Goal: Transaction & Acquisition: Purchase product/service

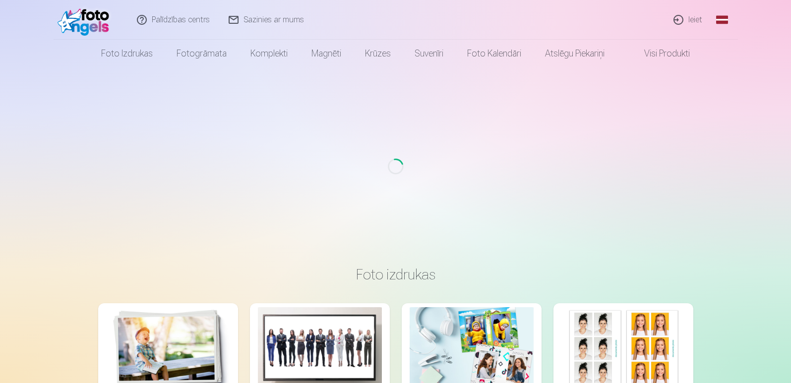
click at [692, 18] on link "Ieiet" at bounding box center [688, 20] width 48 height 40
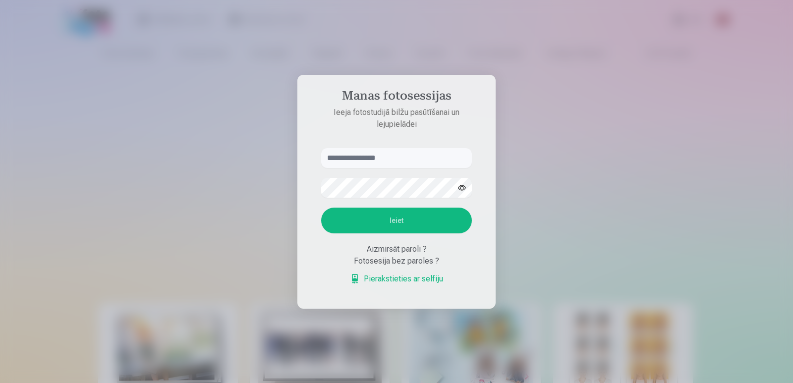
click at [356, 161] on input "text" at bounding box center [396, 158] width 151 height 20
type input "*"
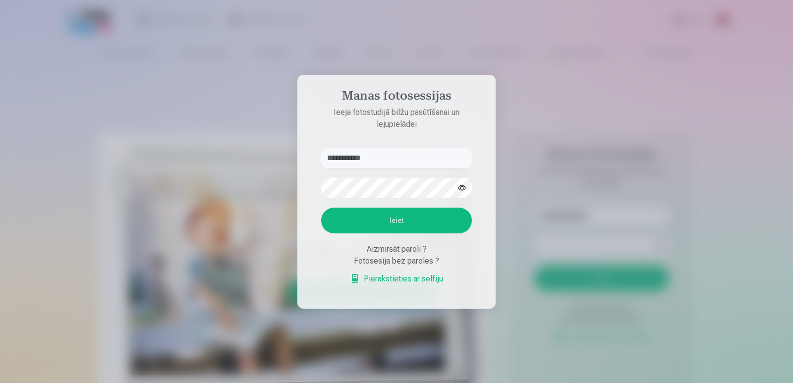
type input "**********"
click at [464, 186] on button "button" at bounding box center [462, 187] width 19 height 19
click at [439, 220] on button "Ieiet" at bounding box center [396, 221] width 151 height 26
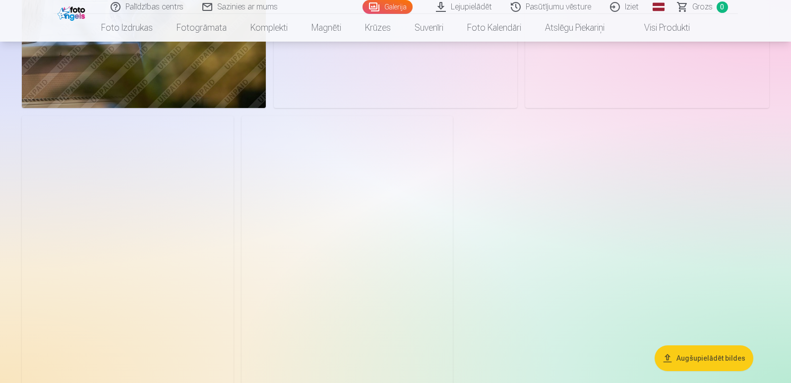
scroll to position [7338, 0]
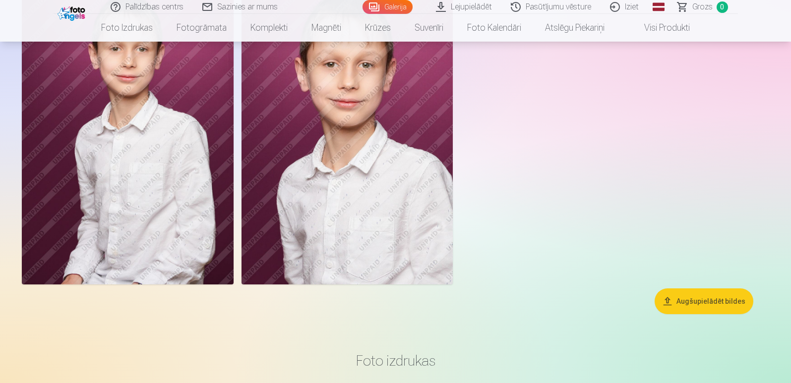
click at [701, 303] on button "Augšupielādēt bildes" at bounding box center [703, 302] width 99 height 26
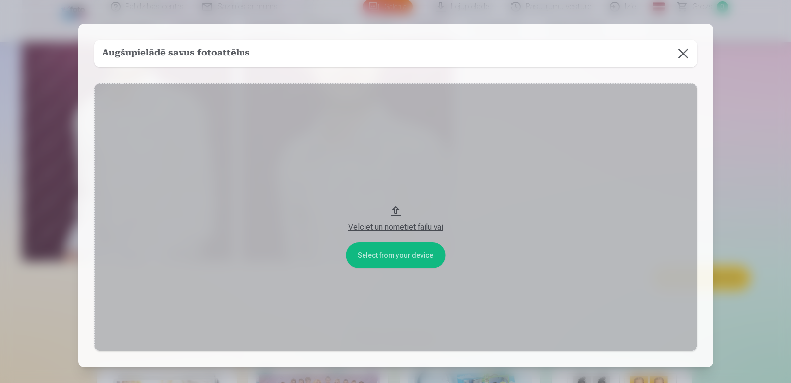
scroll to position [7362, 0]
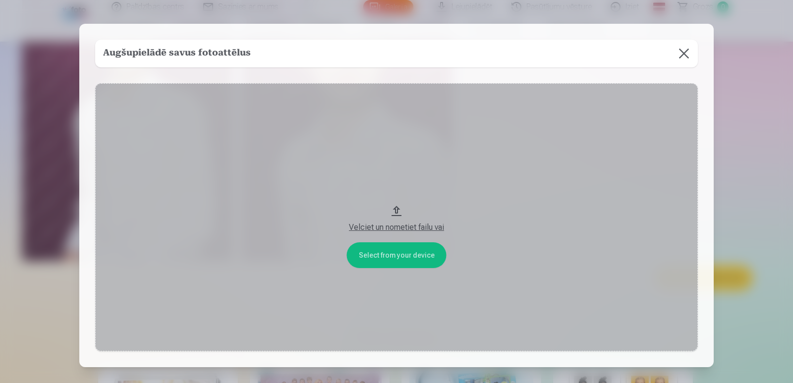
click at [687, 55] on button at bounding box center [684, 54] width 28 height 28
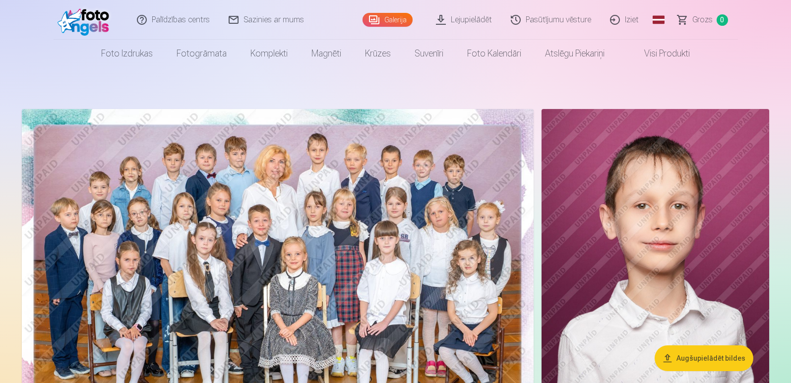
scroll to position [198, 0]
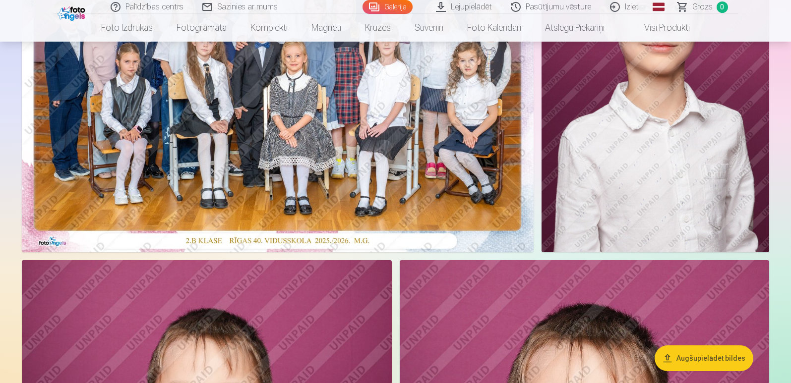
click at [357, 122] on img at bounding box center [278, 82] width 512 height 342
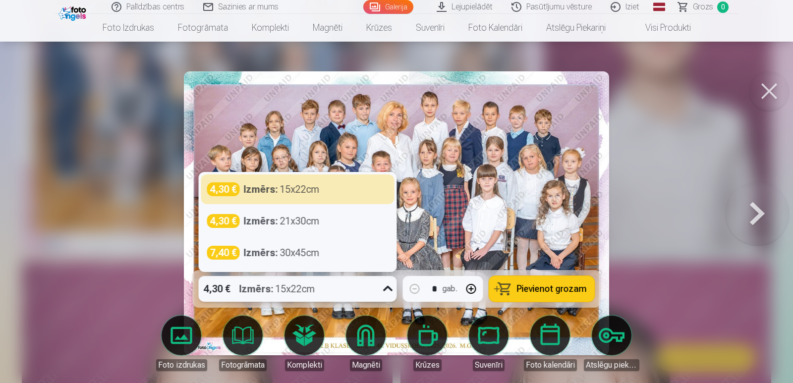
click at [391, 292] on icon at bounding box center [388, 289] width 16 height 16
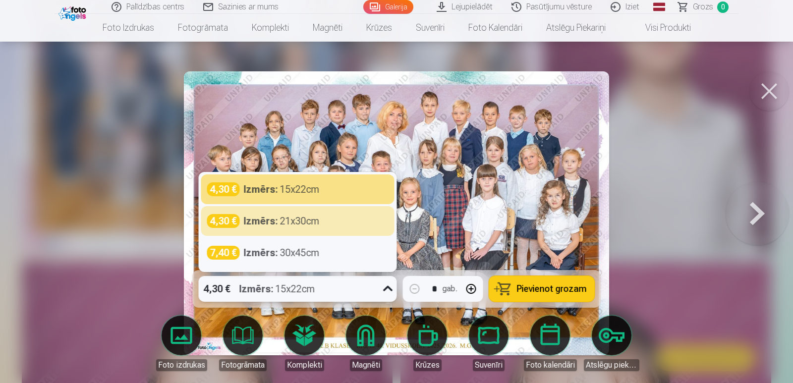
click at [295, 224] on div "Izmērs : 21x30cm" at bounding box center [282, 221] width 76 height 14
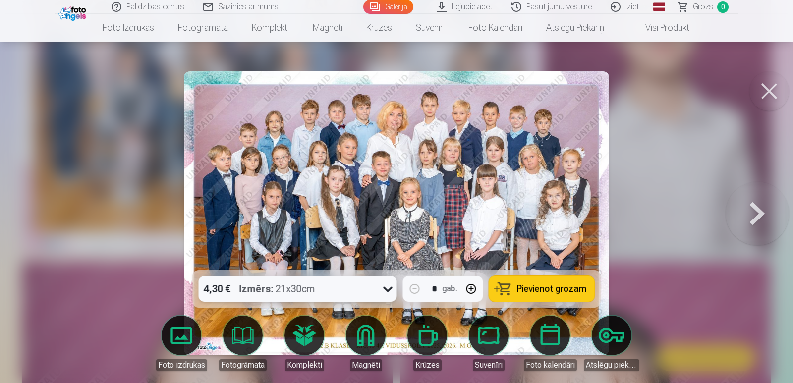
click at [391, 291] on icon at bounding box center [388, 289] width 16 height 16
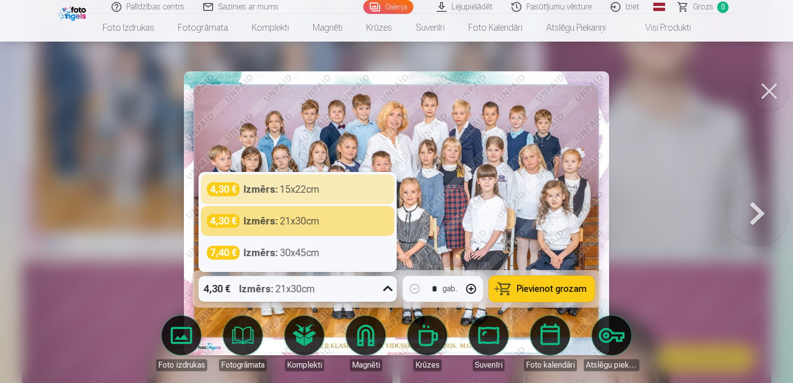
click at [335, 192] on div "4,30 € Izmērs : 15x22cm" at bounding box center [297, 189] width 181 height 14
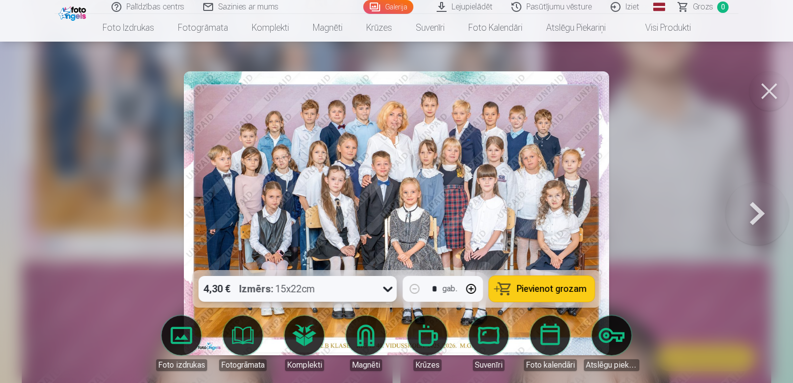
click at [472, 289] on button "button" at bounding box center [472, 289] width 24 height 24
click at [413, 289] on button "button" at bounding box center [415, 289] width 24 height 24
type input "*"
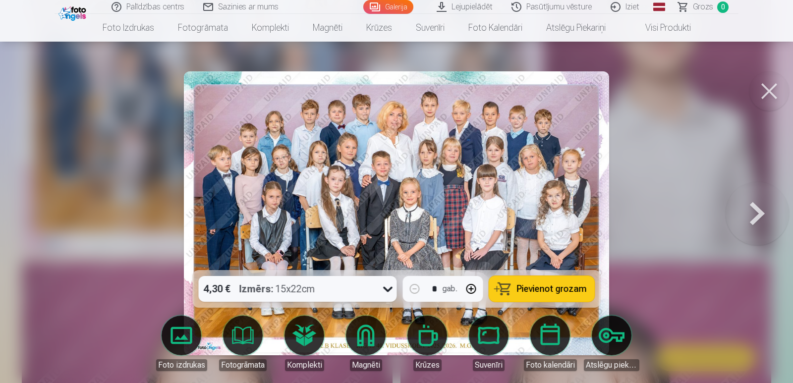
click at [769, 90] on button at bounding box center [770, 91] width 40 height 40
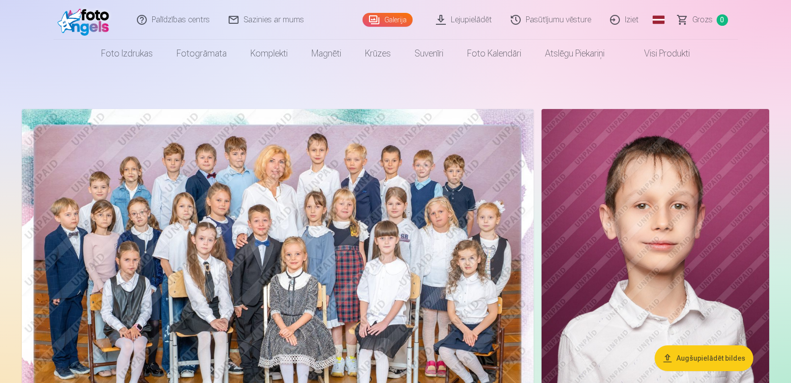
drag, startPoint x: 670, startPoint y: 194, endPoint x: 323, endPoint y: 199, distance: 347.1
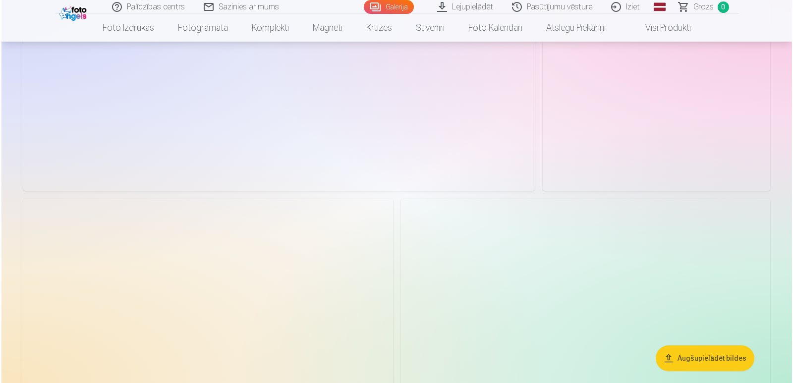
scroll to position [2069, 0]
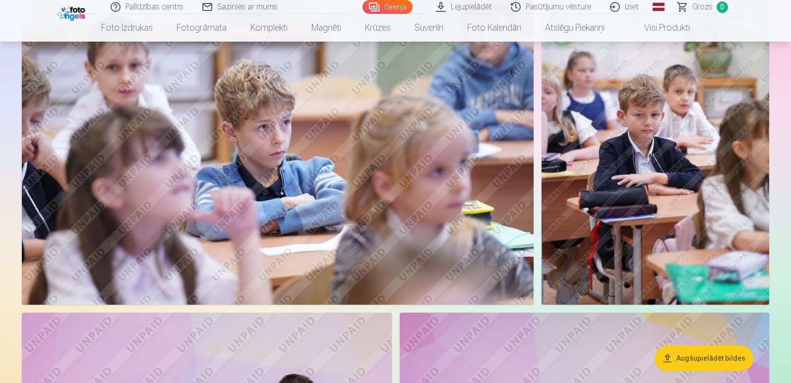
click at [492, 139] on img at bounding box center [278, 134] width 512 height 341
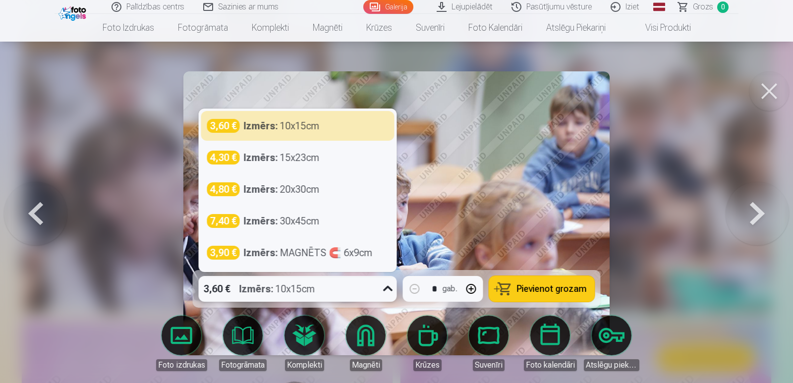
click at [391, 290] on icon at bounding box center [388, 289] width 16 height 16
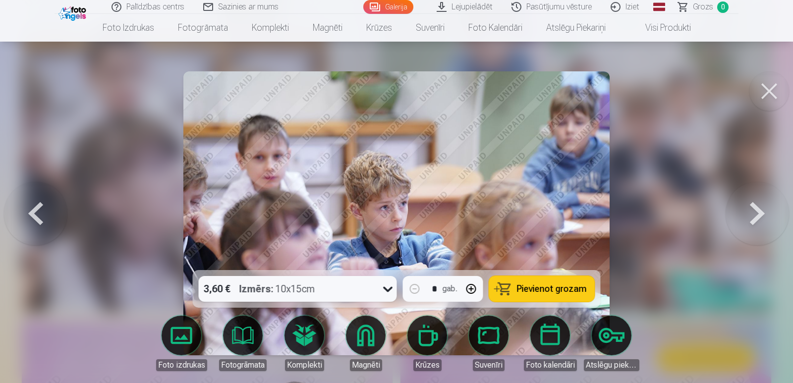
click at [776, 90] on button at bounding box center [770, 91] width 40 height 40
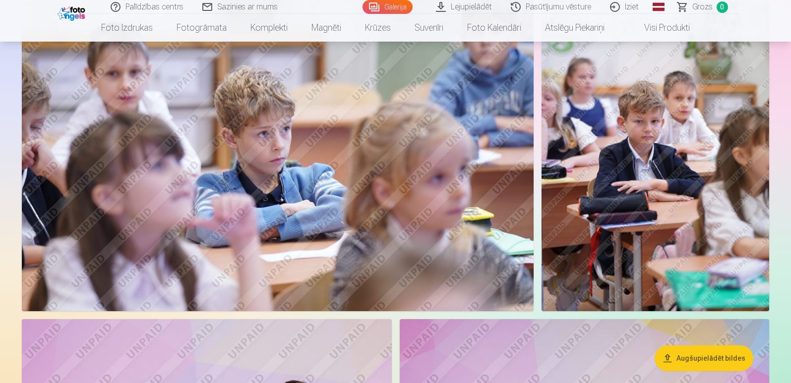
scroll to position [2360, 0]
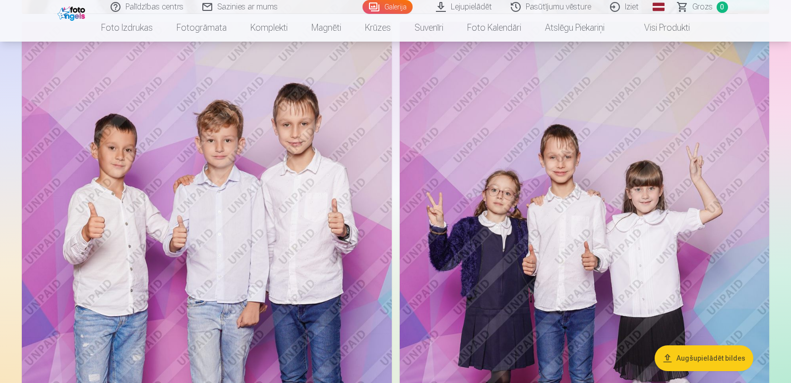
click at [613, 178] on img at bounding box center [584, 299] width 369 height 555
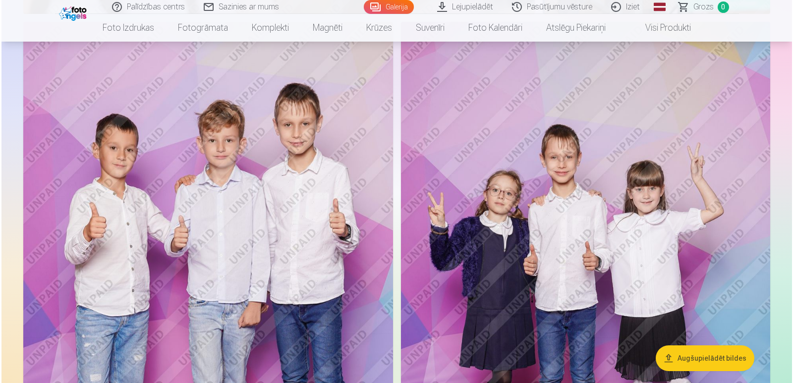
scroll to position [2367, 0]
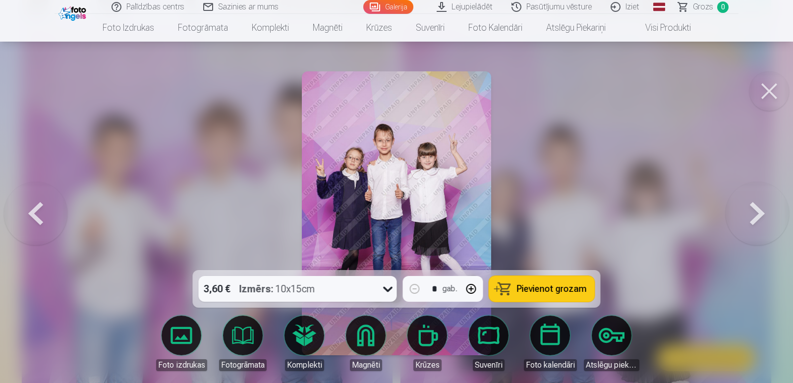
click at [768, 90] on button at bounding box center [770, 91] width 40 height 40
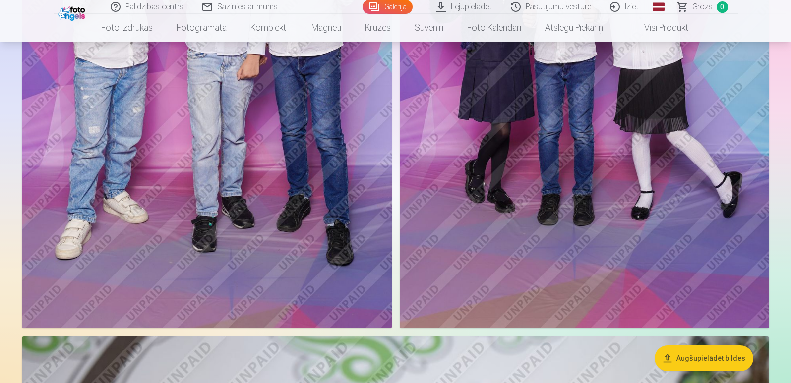
scroll to position [2410, 0]
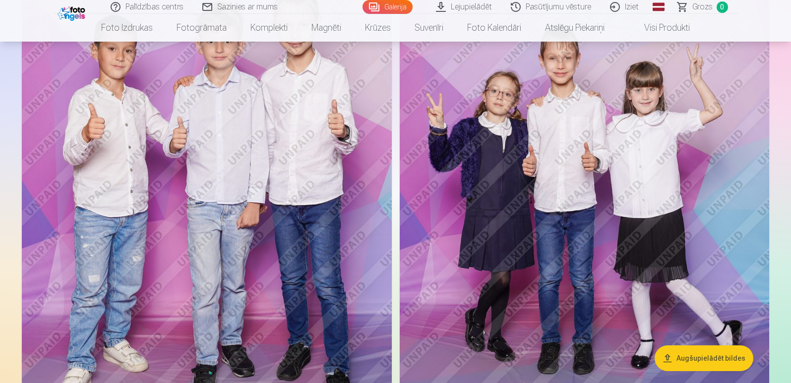
click at [598, 155] on img at bounding box center [584, 200] width 369 height 555
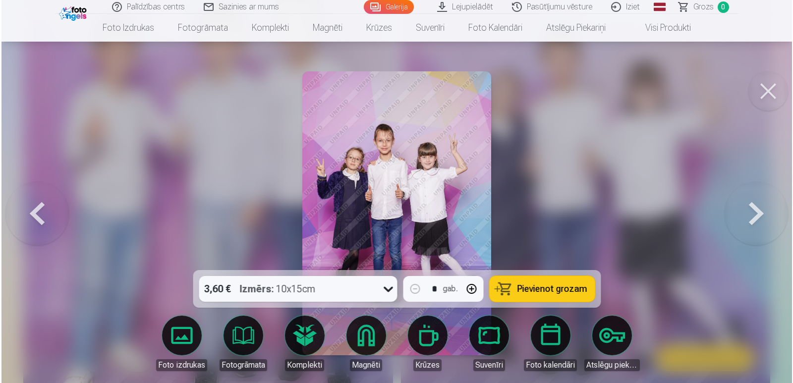
scroll to position [2467, 0]
drag, startPoint x: 538, startPoint y: 290, endPoint x: 555, endPoint y: 292, distance: 17.5
click at [538, 290] on span "Pievienot grozam" at bounding box center [552, 289] width 70 height 9
click at [769, 92] on button at bounding box center [770, 91] width 40 height 40
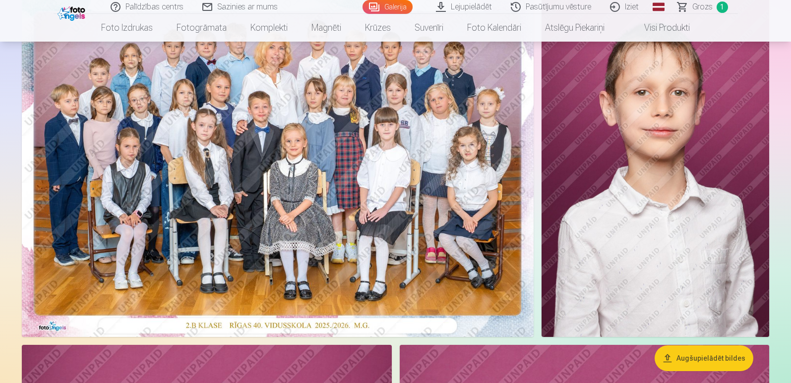
scroll to position [99, 0]
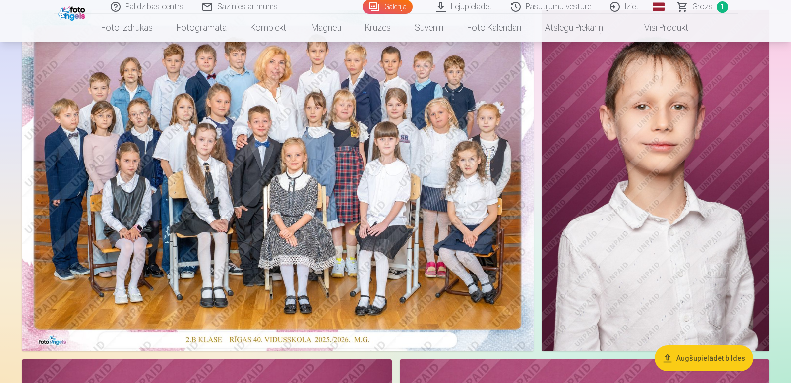
click at [375, 149] on img at bounding box center [278, 181] width 512 height 342
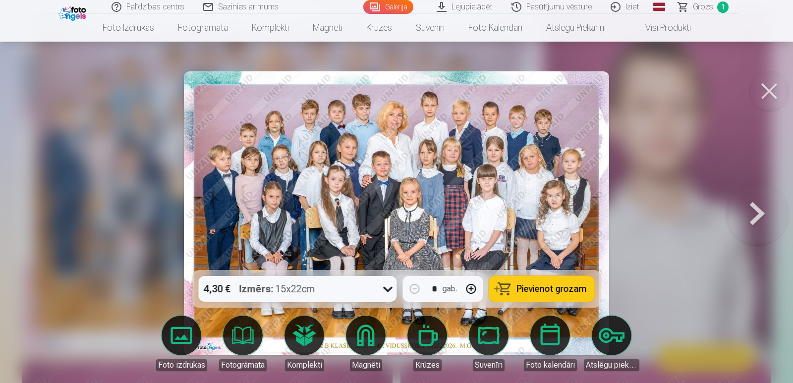
click at [534, 288] on span "Pievienot grozam" at bounding box center [552, 289] width 70 height 9
click at [765, 90] on button at bounding box center [770, 91] width 40 height 40
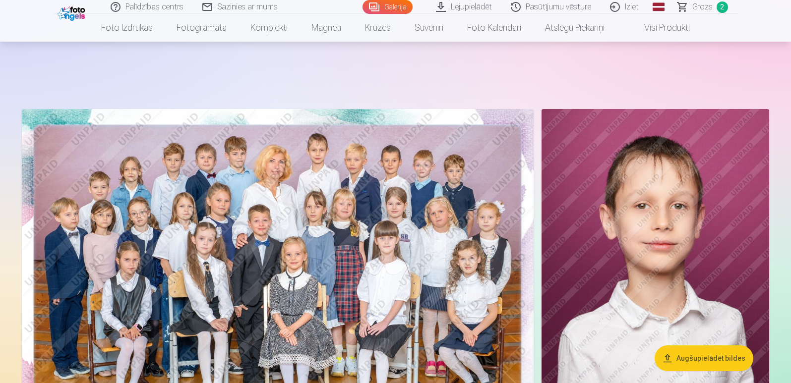
scroll to position [149, 0]
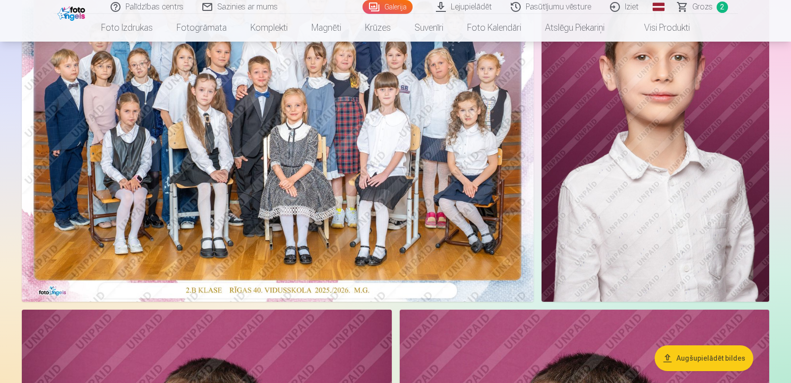
click at [272, 155] on img at bounding box center [278, 131] width 512 height 342
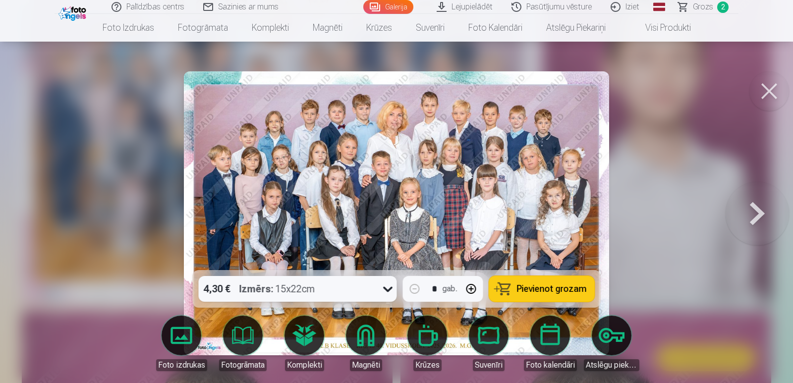
click at [773, 88] on button at bounding box center [770, 91] width 40 height 40
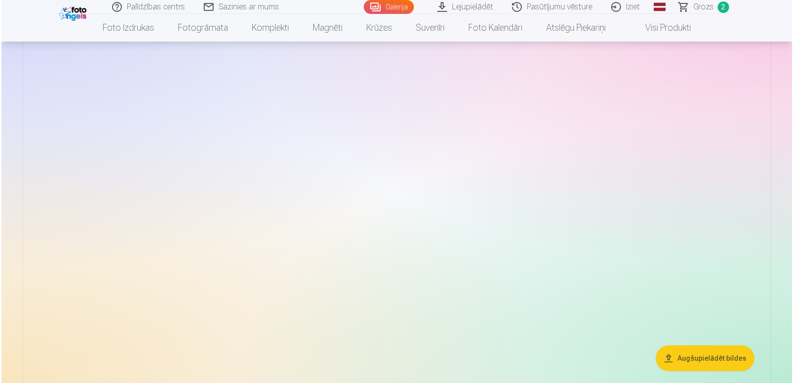
scroll to position [1041, 0]
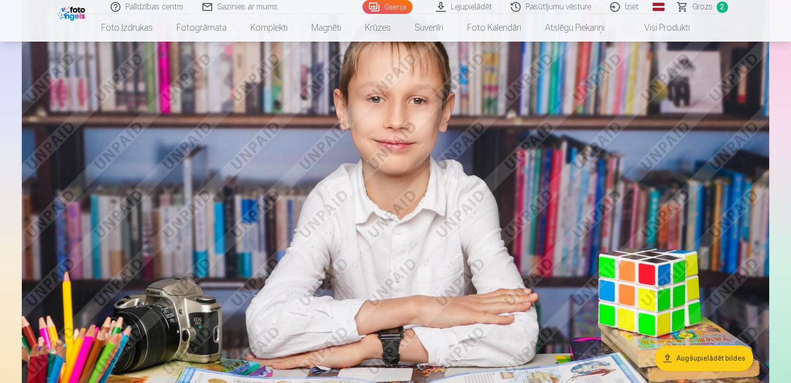
click at [530, 238] on img at bounding box center [395, 229] width 747 height 498
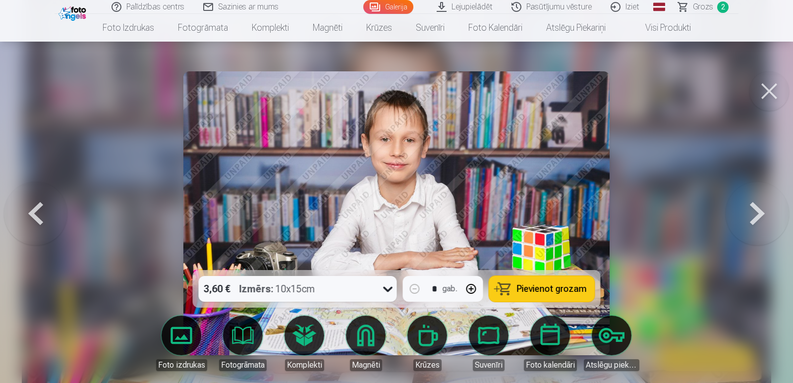
click at [581, 292] on span "Pievienot grozam" at bounding box center [552, 289] width 70 height 9
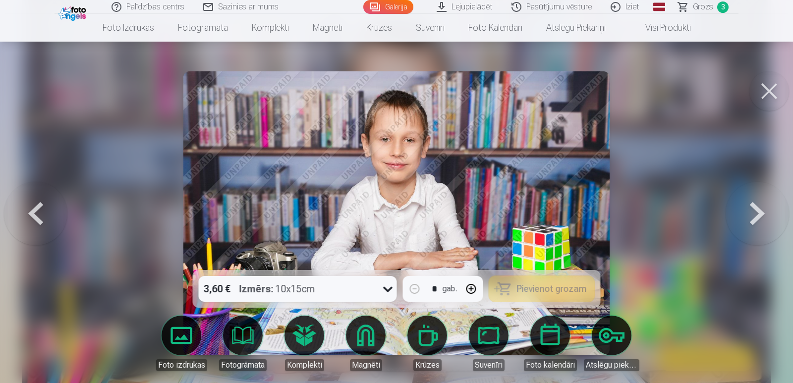
click at [770, 93] on button at bounding box center [770, 91] width 40 height 40
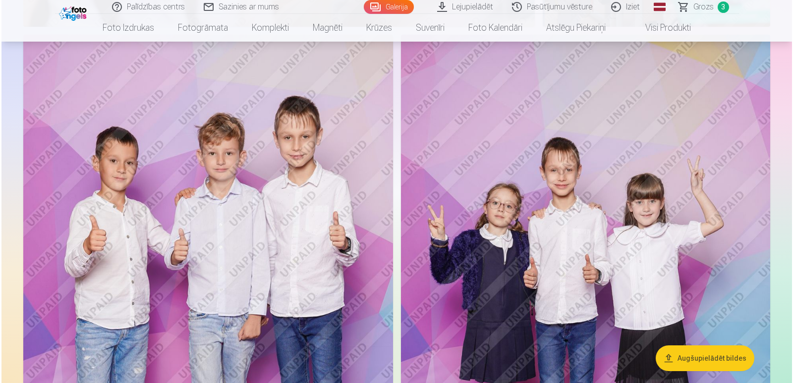
scroll to position [2377, 0]
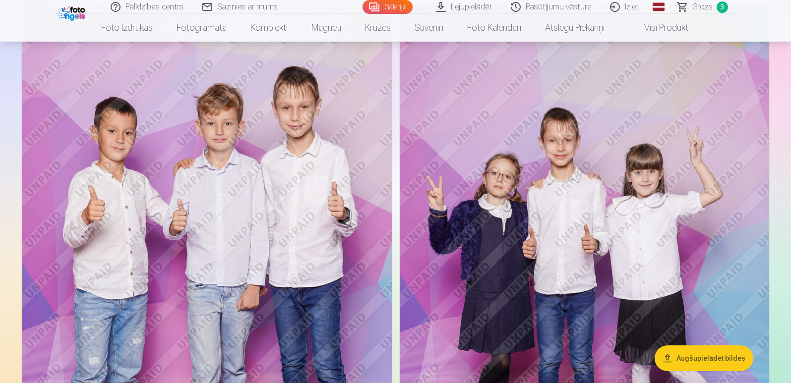
click at [264, 150] on img at bounding box center [207, 282] width 370 height 555
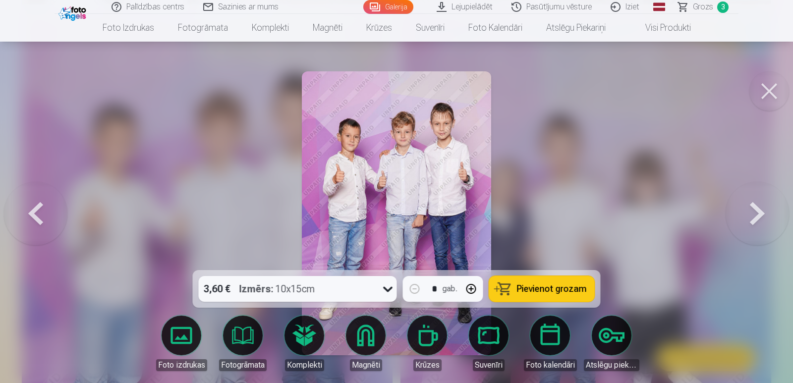
click at [523, 293] on span "Pievienot grozam" at bounding box center [552, 289] width 70 height 9
click at [763, 93] on button at bounding box center [770, 91] width 40 height 40
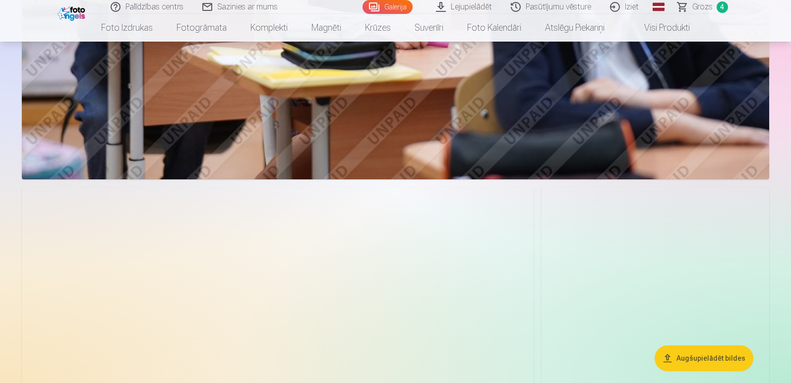
scroll to position [3412, 0]
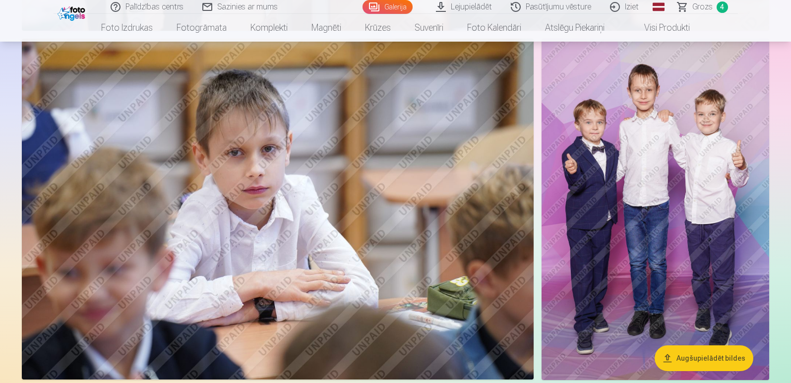
click at [592, 122] on img at bounding box center [655, 209] width 228 height 341
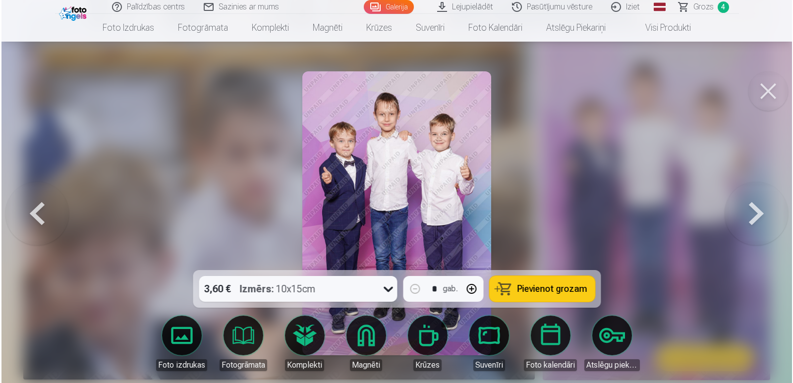
scroll to position [3421, 0]
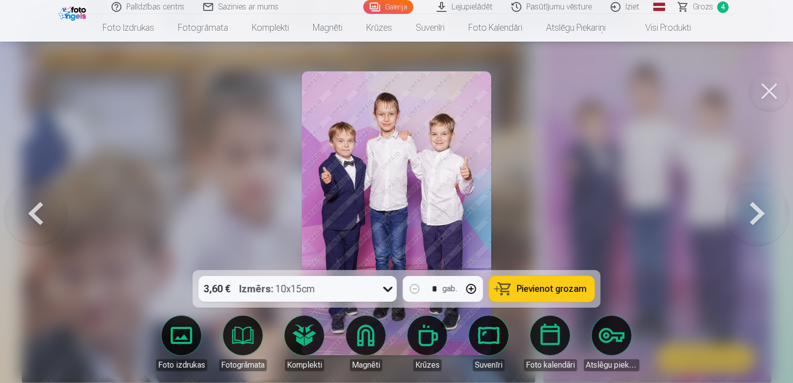
click at [774, 86] on button at bounding box center [770, 91] width 40 height 40
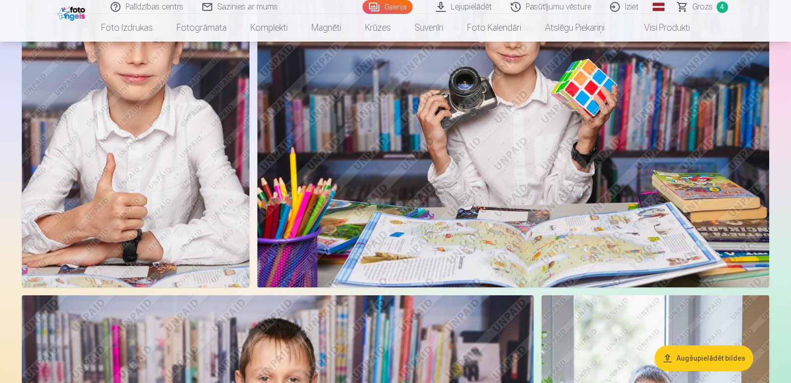
scroll to position [6188, 0]
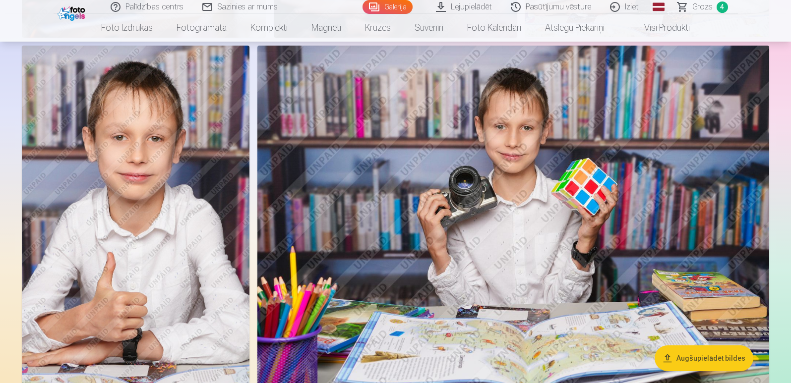
click at [627, 167] on img at bounding box center [513, 216] width 512 height 341
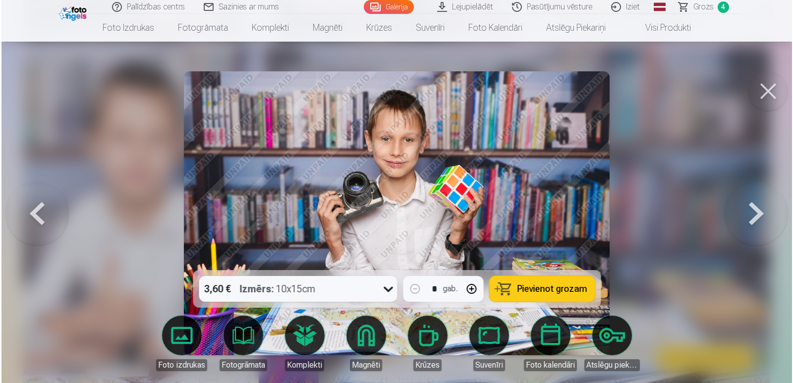
scroll to position [6207, 0]
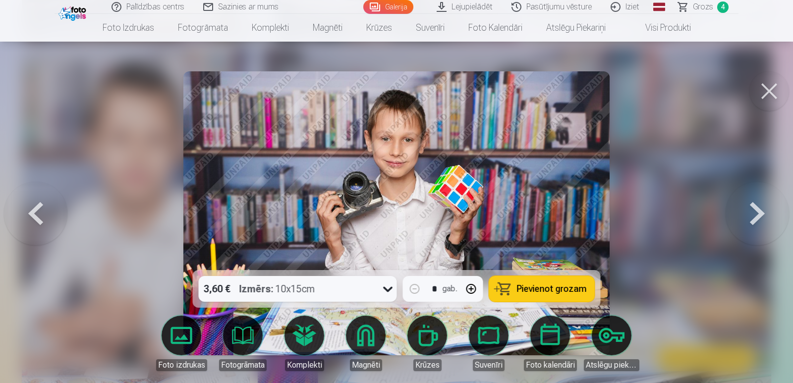
click at [574, 286] on span "Pievienot grozam" at bounding box center [552, 289] width 70 height 9
click at [765, 95] on button at bounding box center [770, 91] width 40 height 40
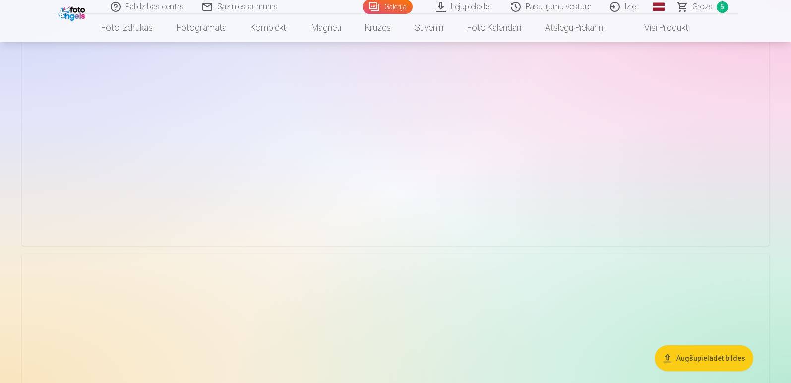
scroll to position [4552, 0]
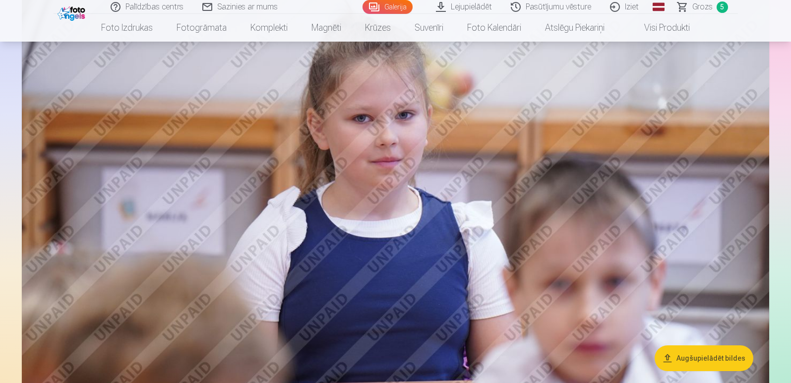
click at [701, 9] on span "Grozs" at bounding box center [702, 7] width 20 height 12
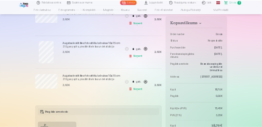
scroll to position [347, 0]
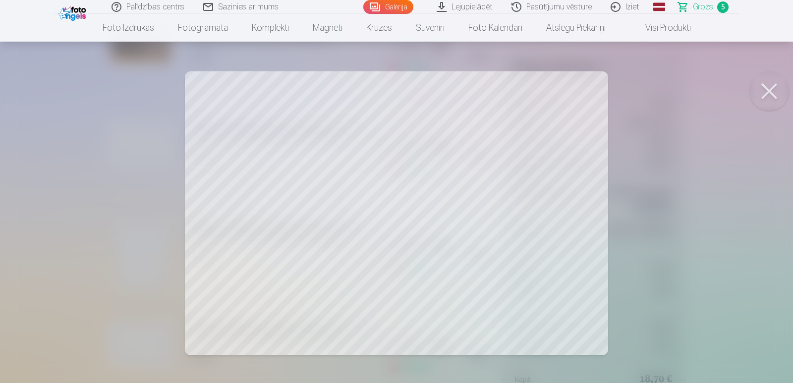
click at [773, 87] on button at bounding box center [770, 91] width 40 height 40
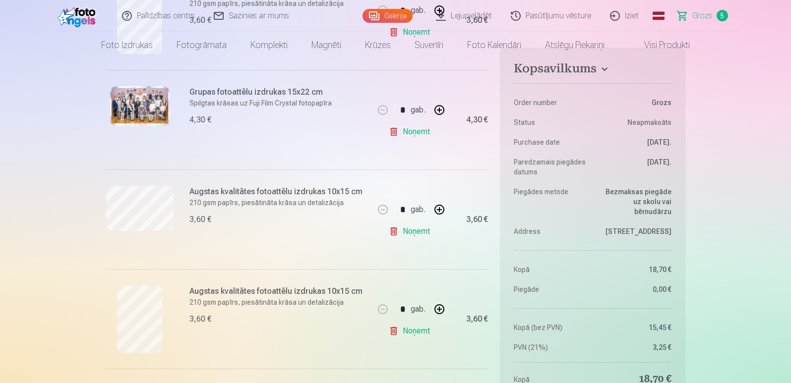
scroll to position [0, 0]
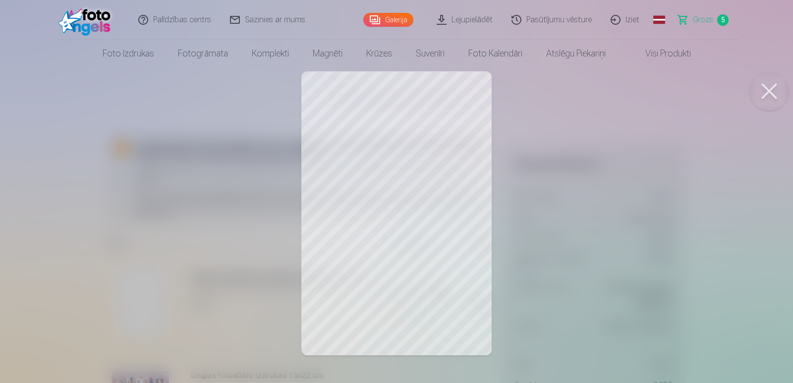
click at [389, 148] on div at bounding box center [396, 191] width 793 height 383
click at [780, 88] on button at bounding box center [770, 91] width 40 height 40
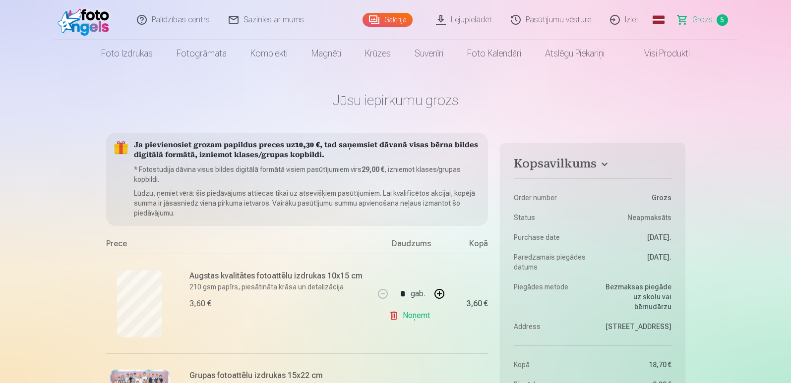
click at [696, 17] on span "Grozs" at bounding box center [702, 20] width 20 height 12
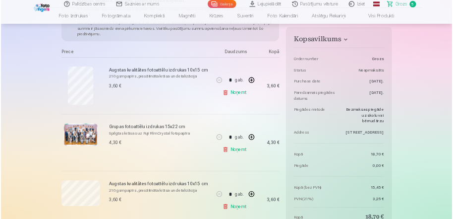
scroll to position [149, 0]
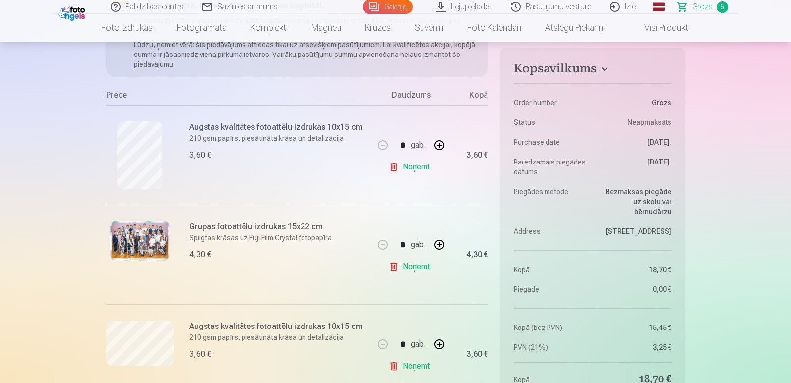
click at [148, 241] on img at bounding box center [139, 241] width 59 height 40
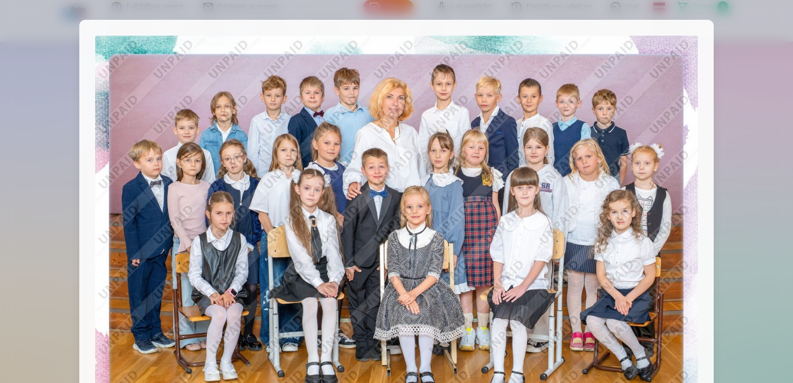
click at [332, 125] on img at bounding box center [396, 237] width 603 height 402
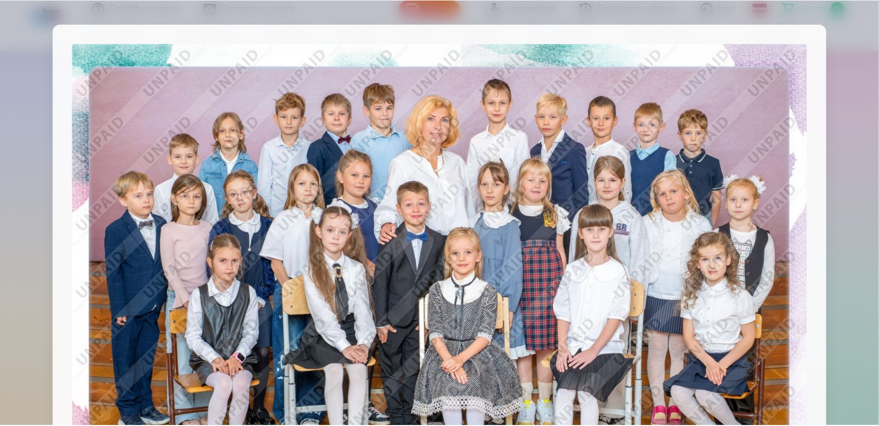
scroll to position [117, 0]
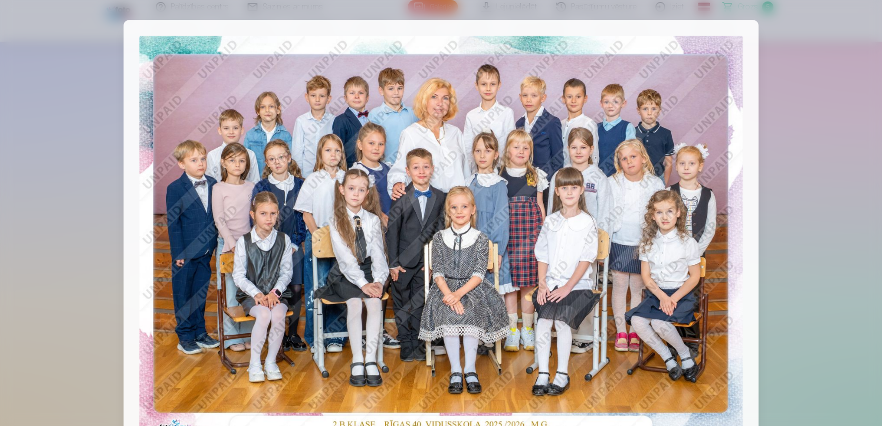
click at [790, 115] on div at bounding box center [441, 213] width 882 height 426
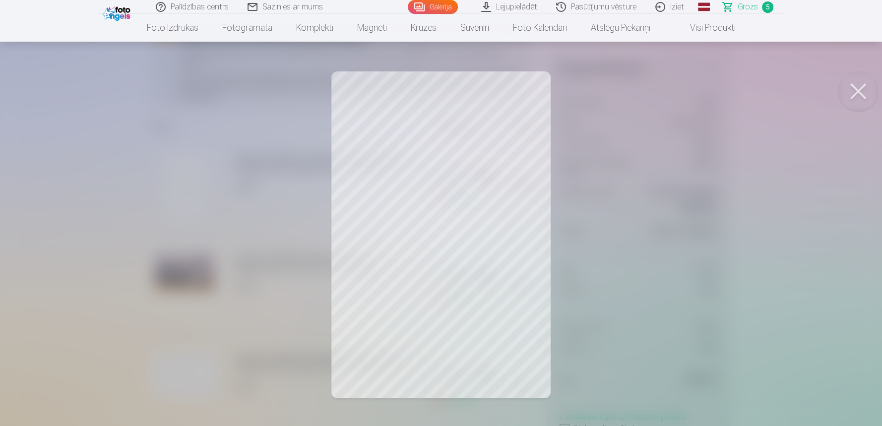
click at [790, 93] on button at bounding box center [858, 91] width 40 height 40
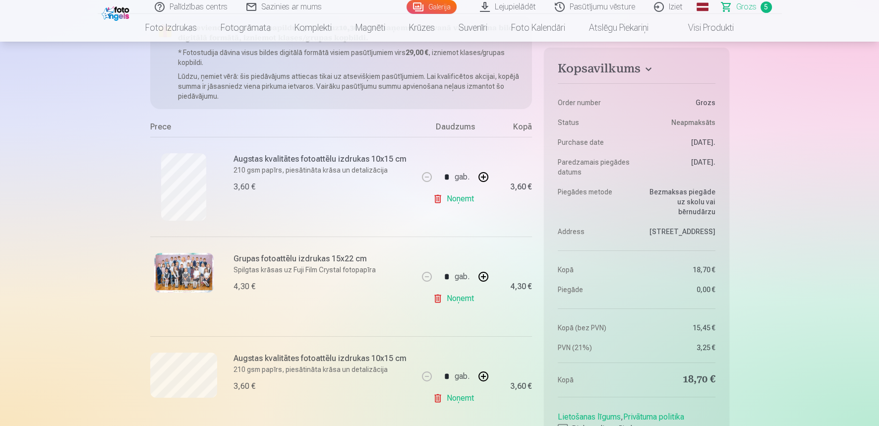
scroll to position [227, 0]
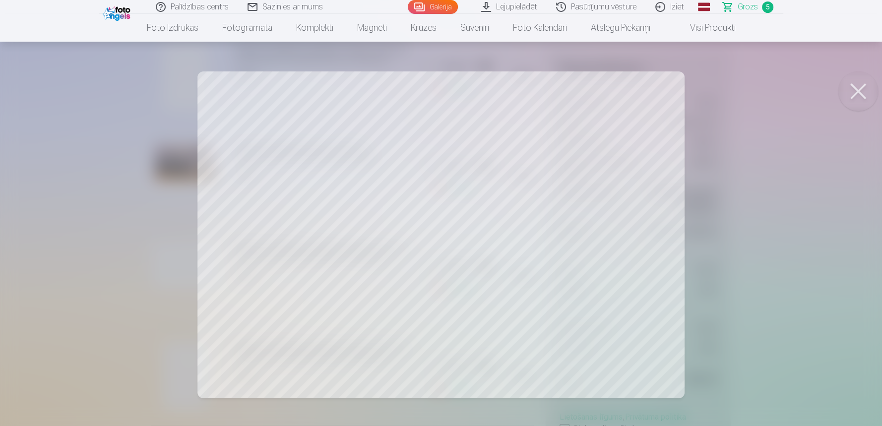
click at [790, 93] on button at bounding box center [858, 91] width 40 height 40
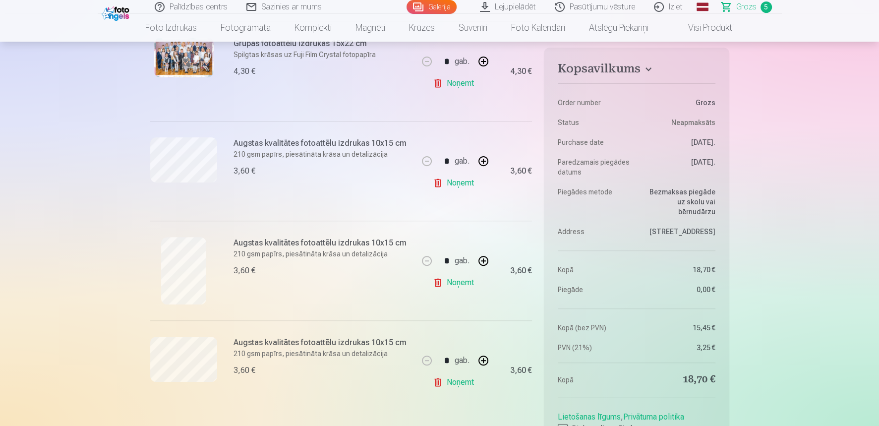
scroll to position [337, 0]
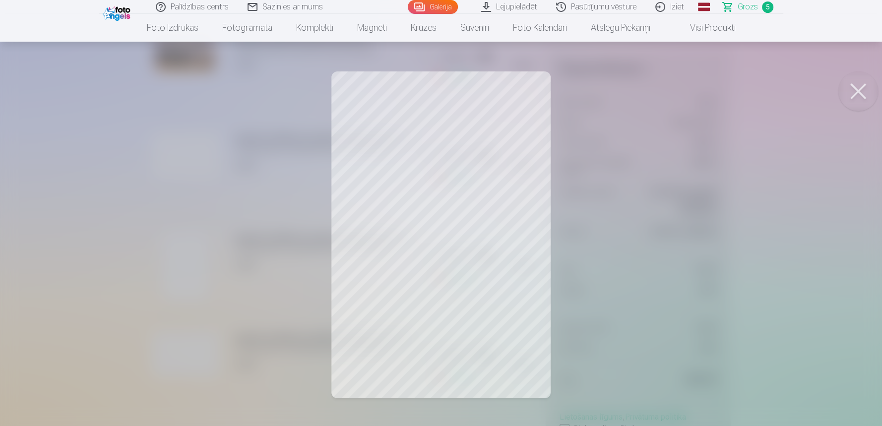
click at [790, 89] on button at bounding box center [858, 91] width 40 height 40
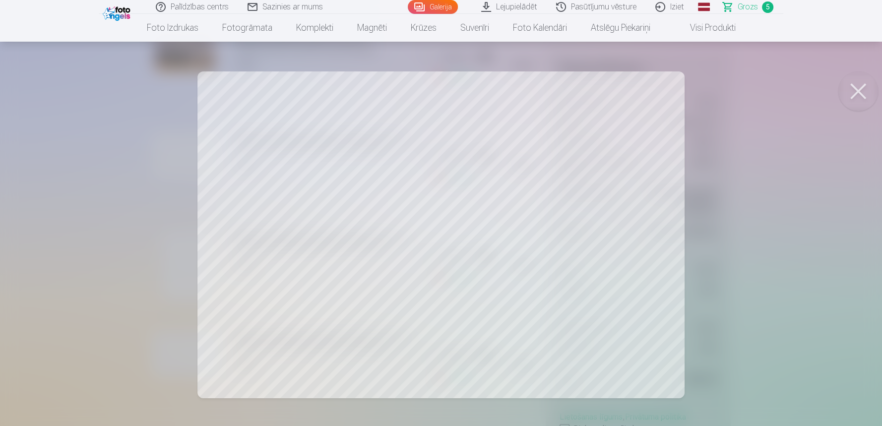
click at [790, 92] on button at bounding box center [858, 91] width 40 height 40
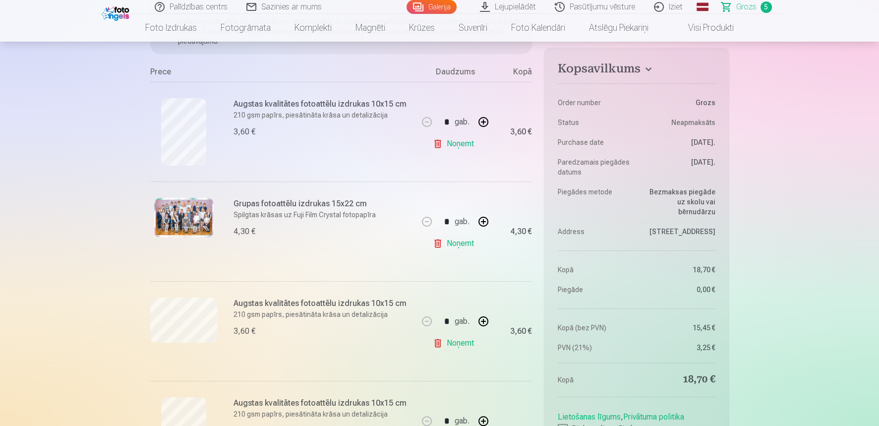
scroll to position [0, 0]
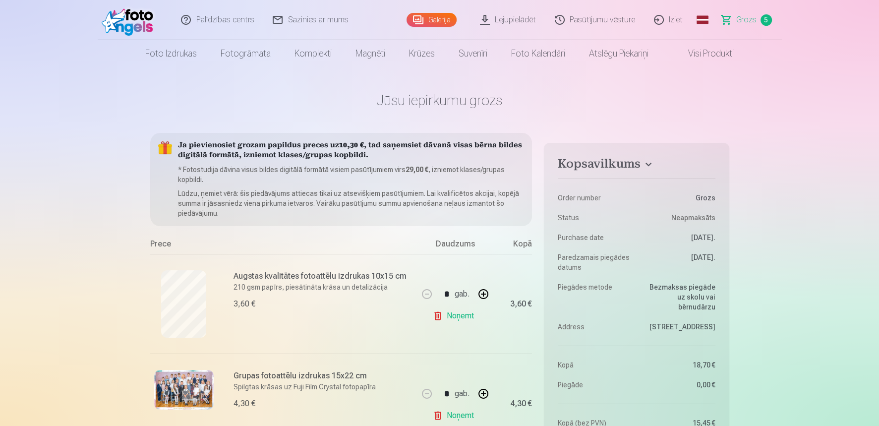
click at [434, 19] on link "Galerija" at bounding box center [432, 20] width 50 height 14
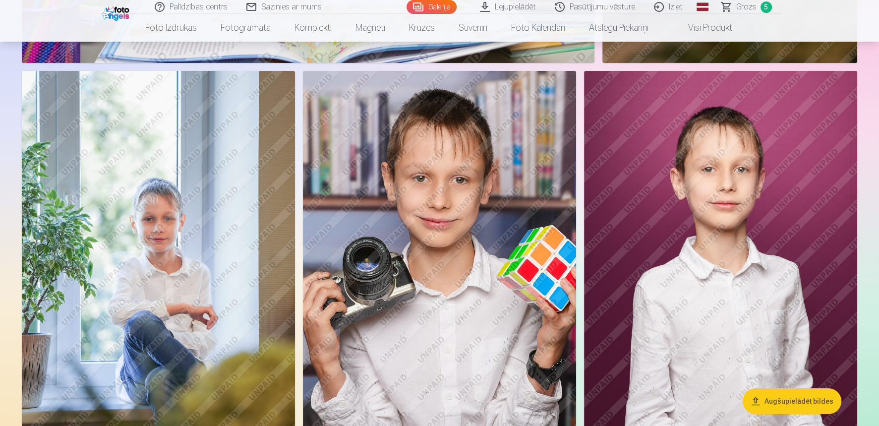
scroll to position [7823, 0]
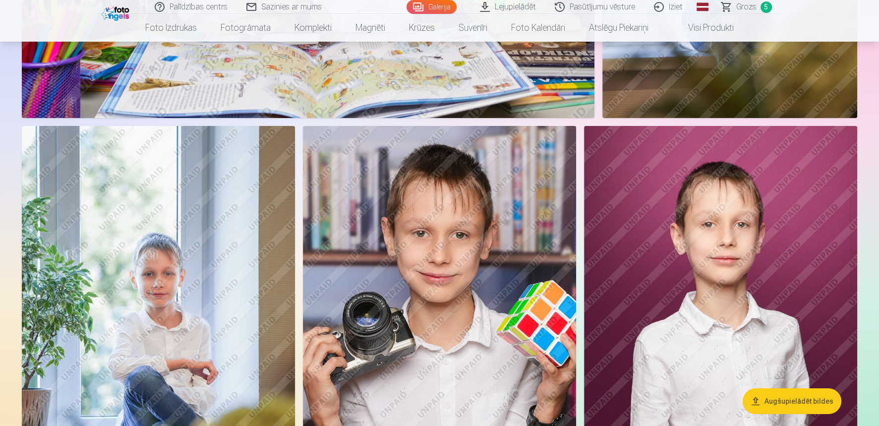
click at [252, 247] on img at bounding box center [158, 331] width 273 height 410
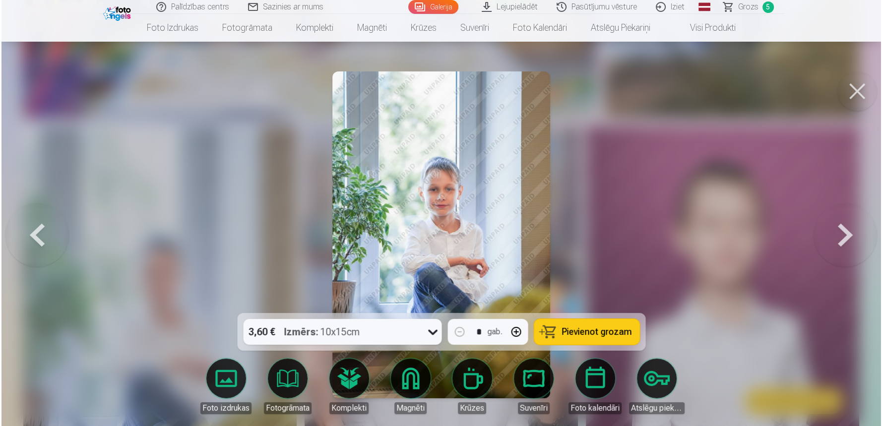
scroll to position [7624, 0]
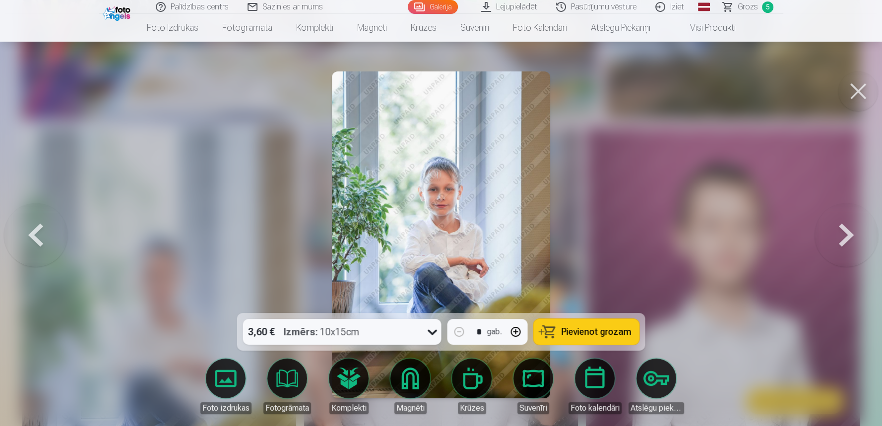
click at [790, 97] on button at bounding box center [858, 91] width 40 height 40
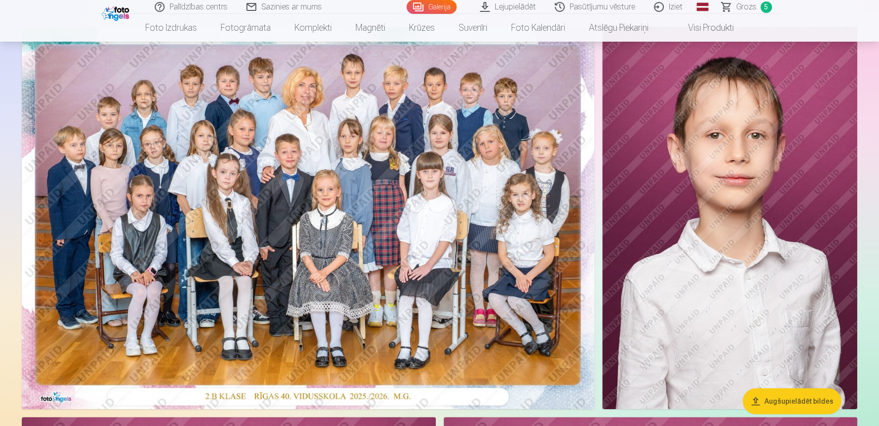
scroll to position [55, 0]
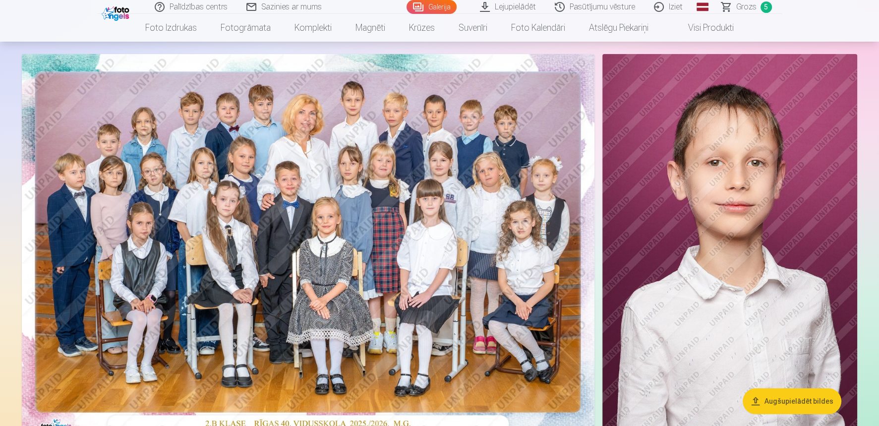
click at [446, 6] on link "Galerija" at bounding box center [432, 7] width 50 height 14
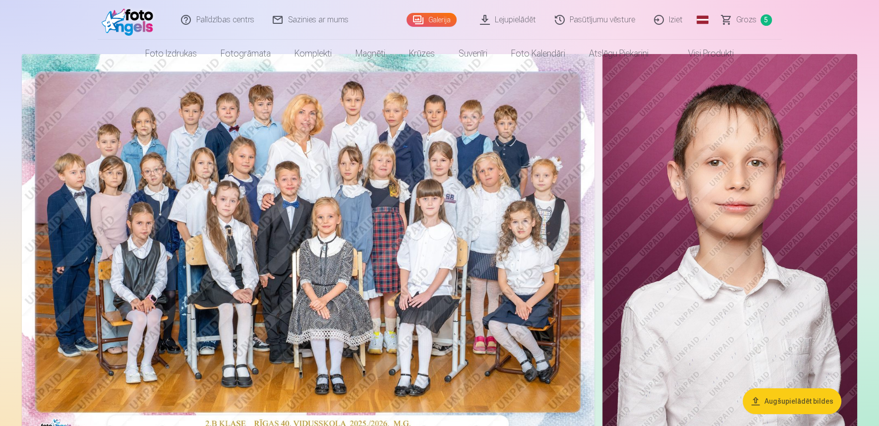
scroll to position [0, 0]
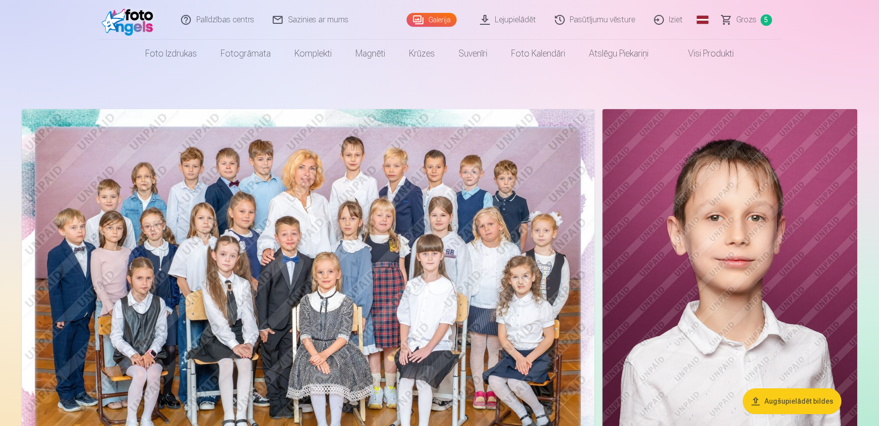
click at [525, 16] on link "Lejupielādēt" at bounding box center [508, 20] width 75 height 40
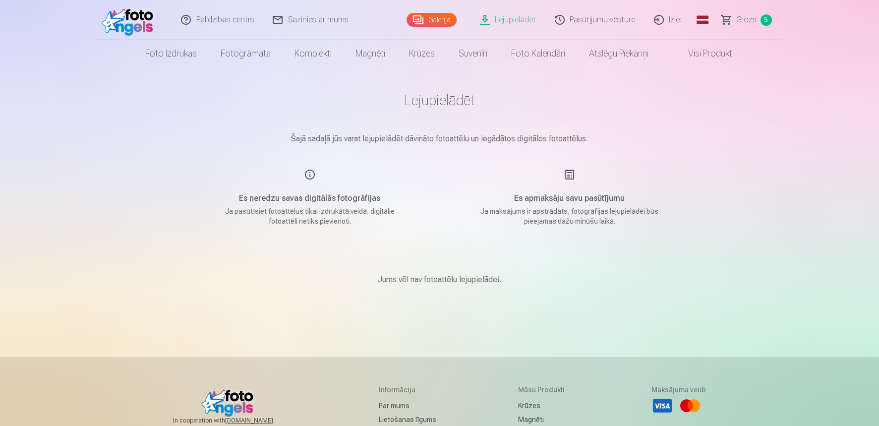
click at [588, 17] on link "Pasūtījumu vēsture" at bounding box center [595, 20] width 99 height 40
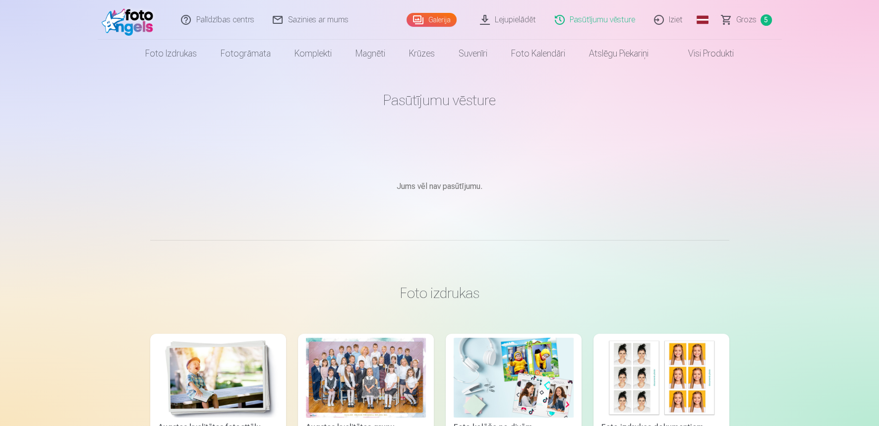
click at [527, 14] on link "Lejupielādēt" at bounding box center [508, 20] width 75 height 40
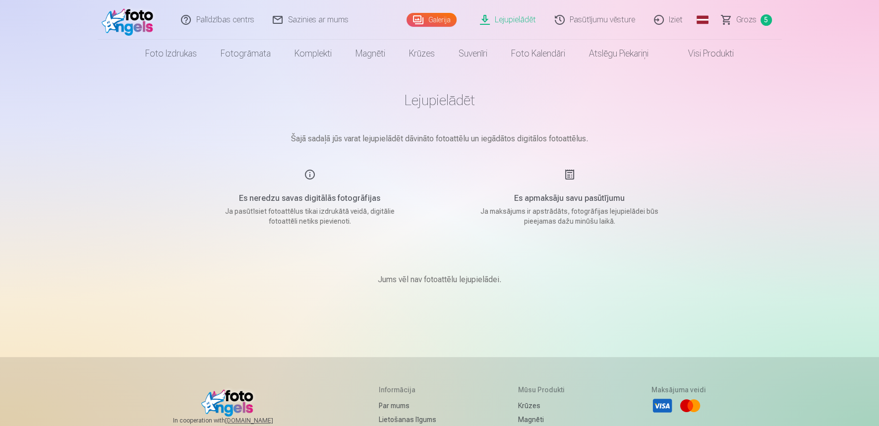
click at [435, 23] on link "Galerija" at bounding box center [432, 20] width 50 height 14
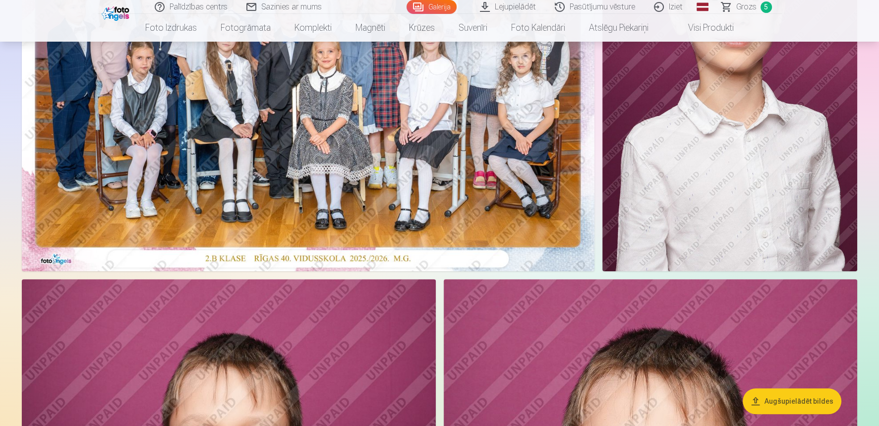
scroll to position [440, 0]
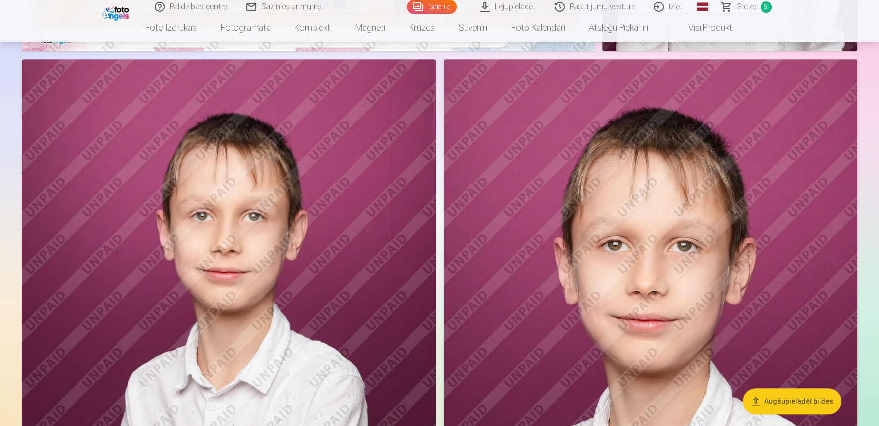
click at [711, 30] on link "Visi produkti" at bounding box center [702, 28] width 85 height 28
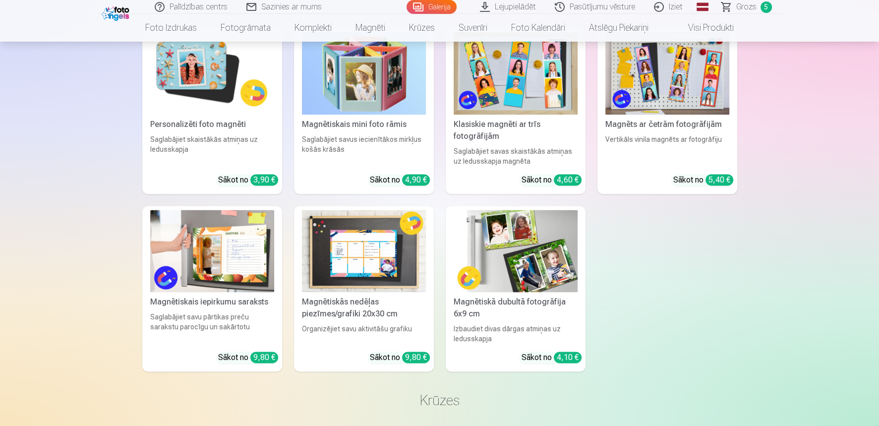
scroll to position [9641, 0]
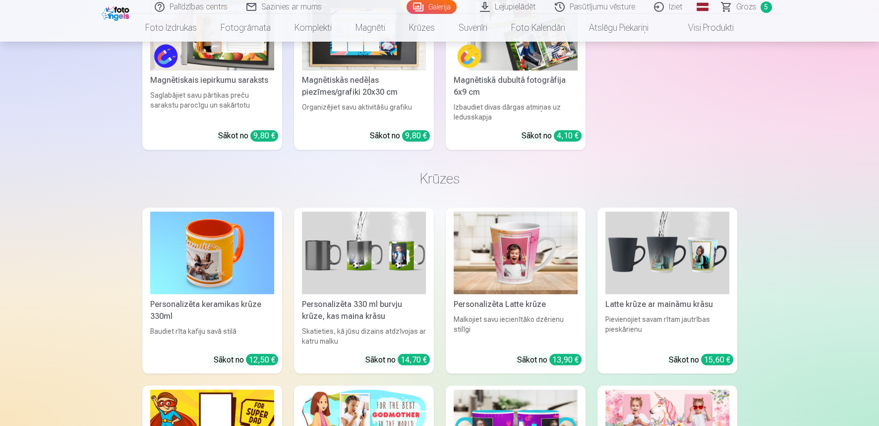
click at [700, 8] on link "Global" at bounding box center [703, 7] width 20 height 14
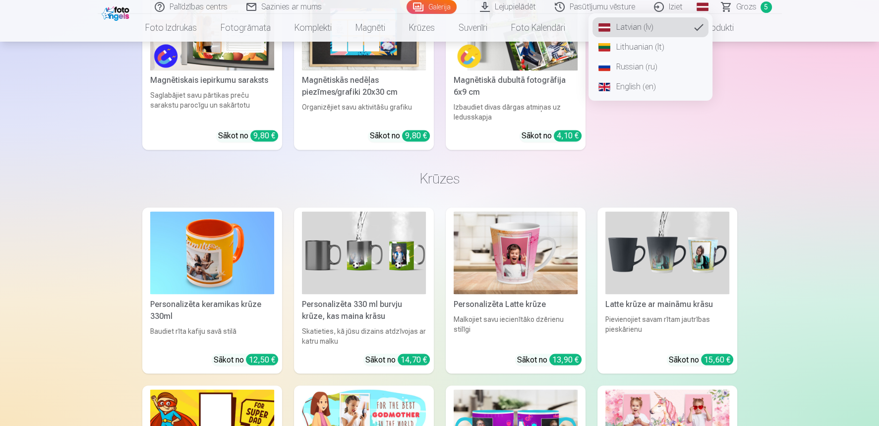
click at [632, 70] on link "Russian (ru)" at bounding box center [651, 67] width 116 height 20
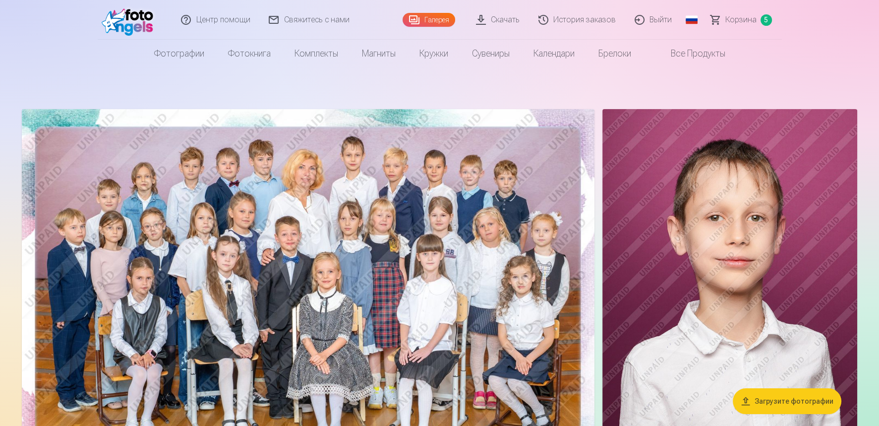
click at [737, 16] on span "Корзина" at bounding box center [740, 20] width 31 height 12
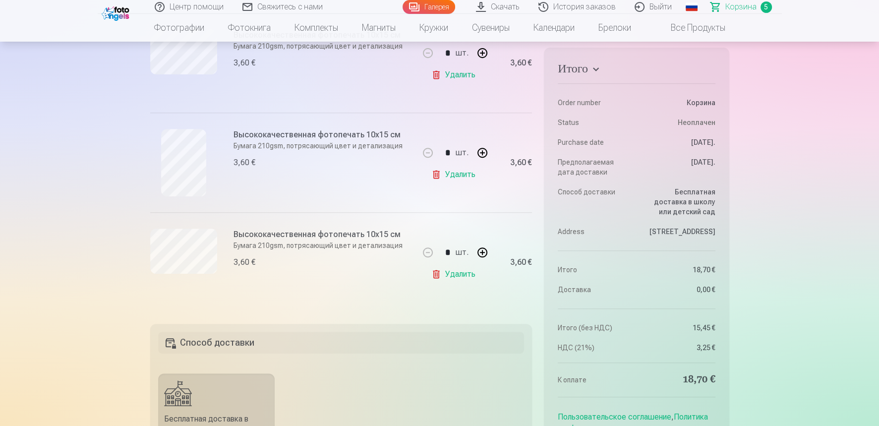
scroll to position [606, 0]
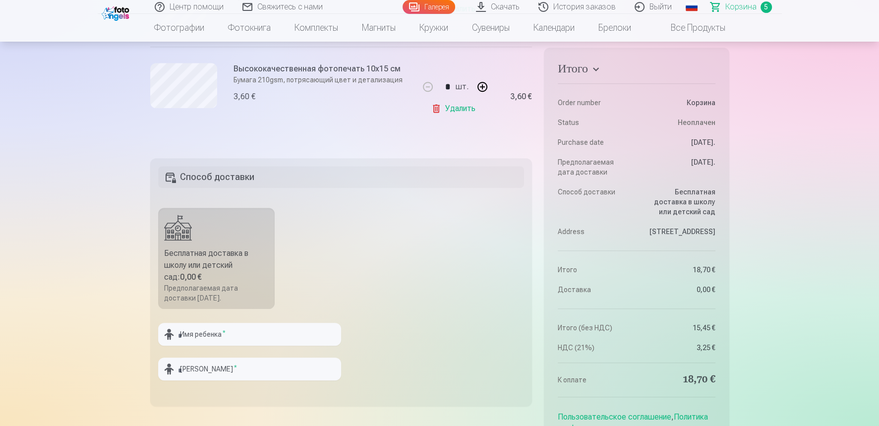
click at [400, 171] on h5 "Способ доставки" at bounding box center [341, 177] width 366 height 22
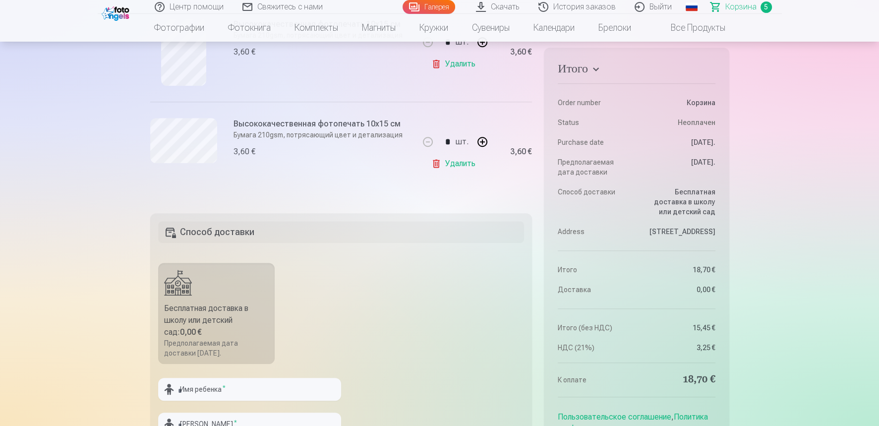
scroll to position [220, 0]
